Goal: Task Accomplishment & Management: Manage account settings

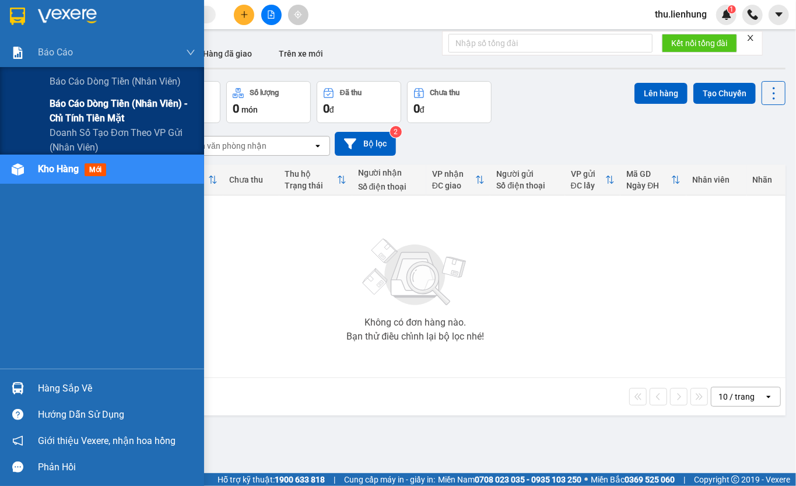
click at [73, 104] on span "Báo cáo dòng tiền (nhân viên) - chỉ tính tiền mặt" at bounding box center [123, 110] width 146 height 29
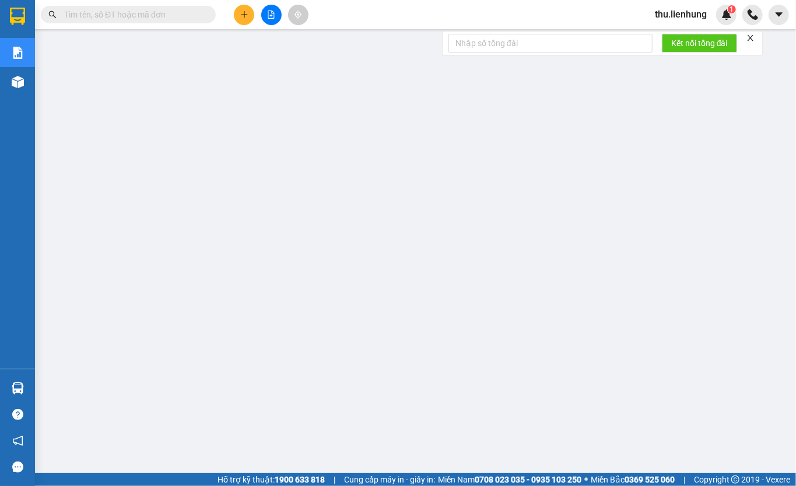
click at [673, 10] on span "thu.lienhung" at bounding box center [680, 14] width 71 height 15
click at [675, 35] on span "Đăng xuất" at bounding box center [686, 36] width 49 height 13
